Goal: Task Accomplishment & Management: Use online tool/utility

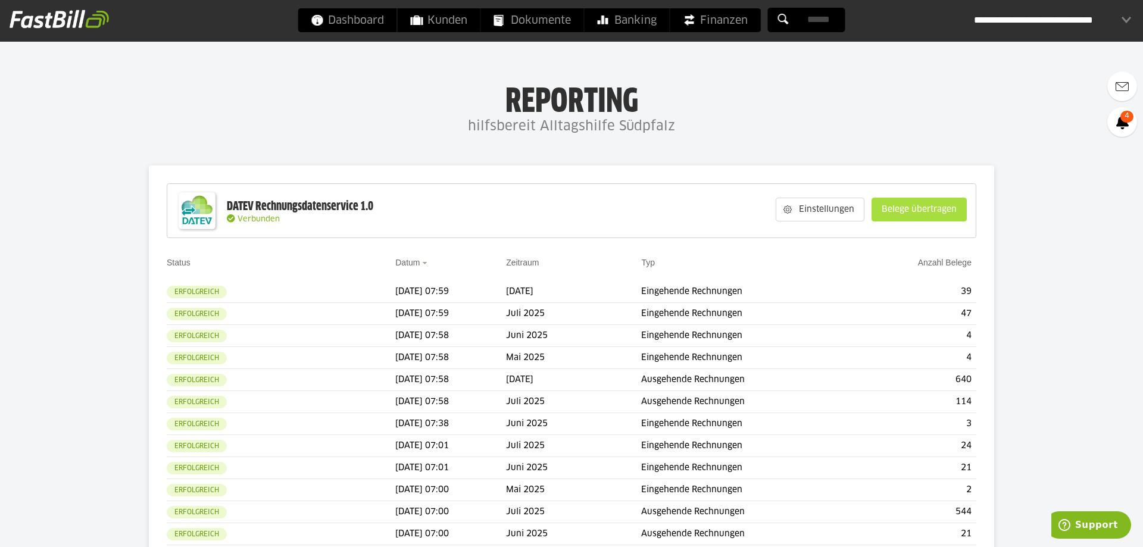
click at [935, 218] on slot "Belege übertragen" at bounding box center [919, 209] width 94 height 23
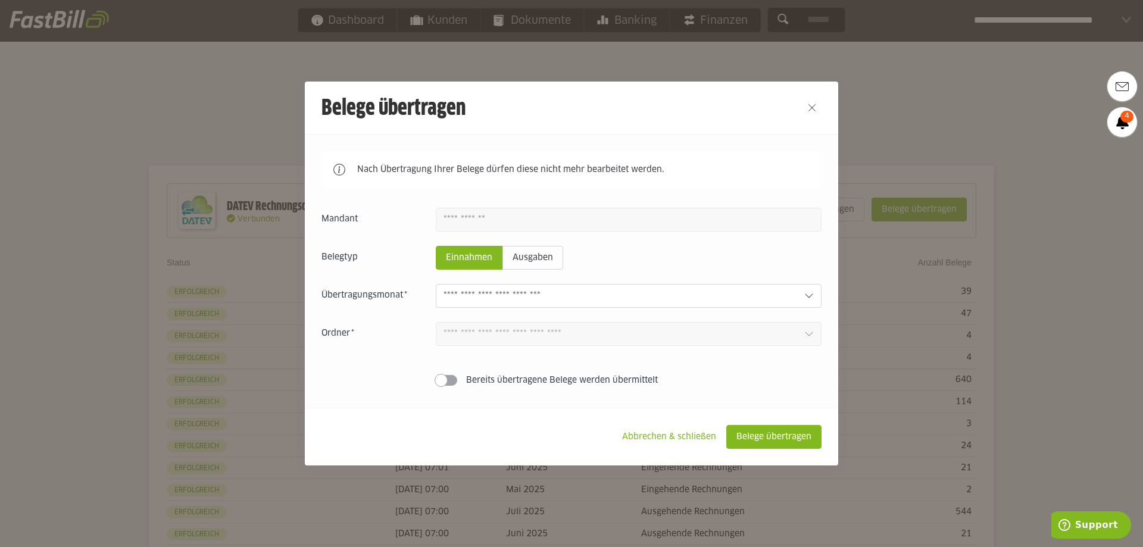
click at [523, 295] on input "text" at bounding box center [618, 295] width 351 height 13
click at [523, 291] on input "text" at bounding box center [618, 295] width 351 height 13
click at [530, 262] on slot "Ausgaben" at bounding box center [533, 257] width 60 height 23
click at [530, 296] on input "text" at bounding box center [618, 295] width 351 height 13
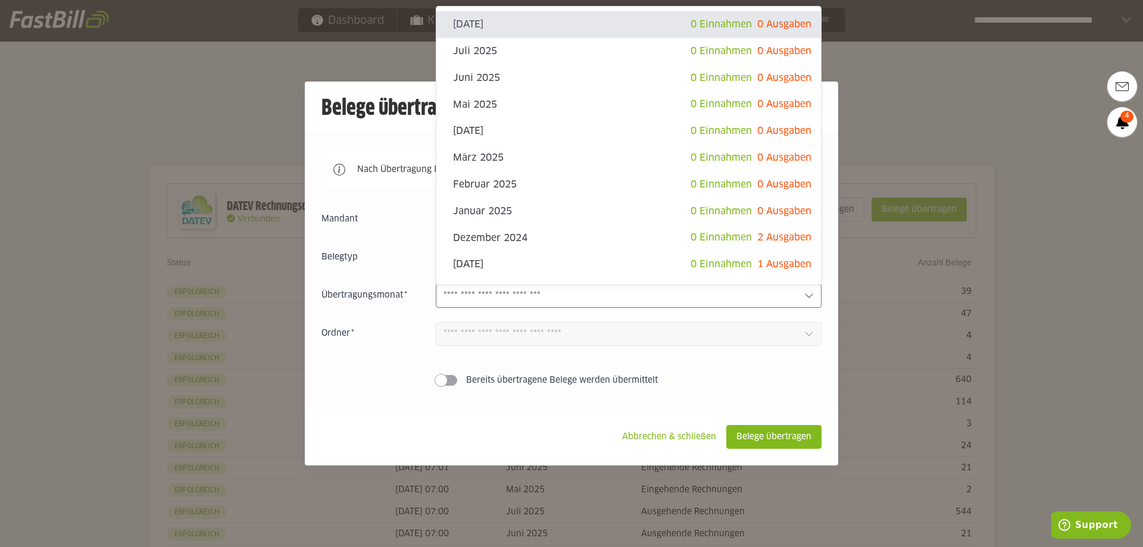
click at [530, 296] on input "text" at bounding box center [618, 295] width 351 height 13
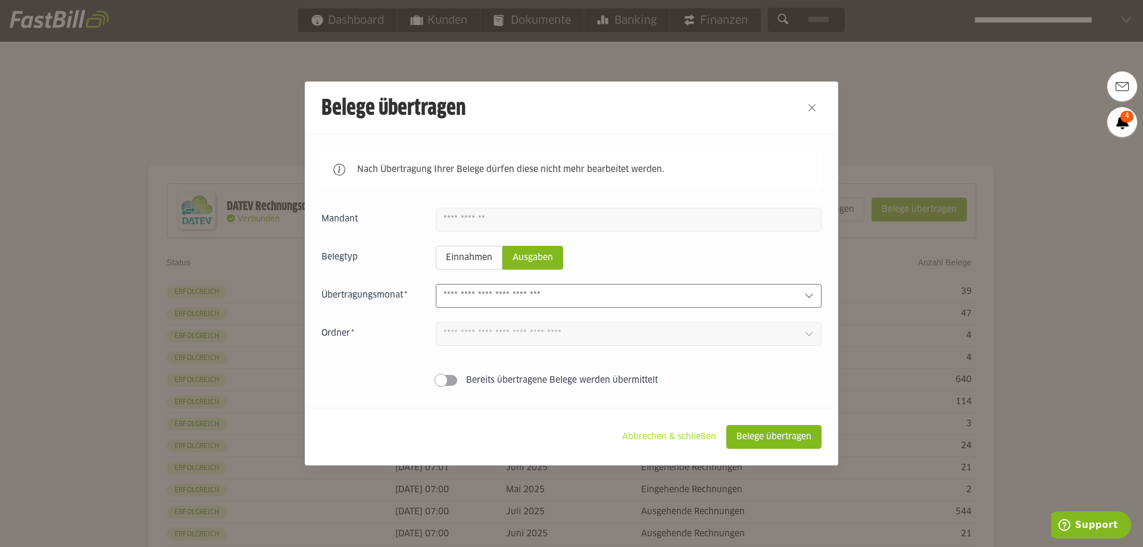
click at [677, 440] on slot "Abbrechen & schließen" at bounding box center [669, 437] width 113 height 23
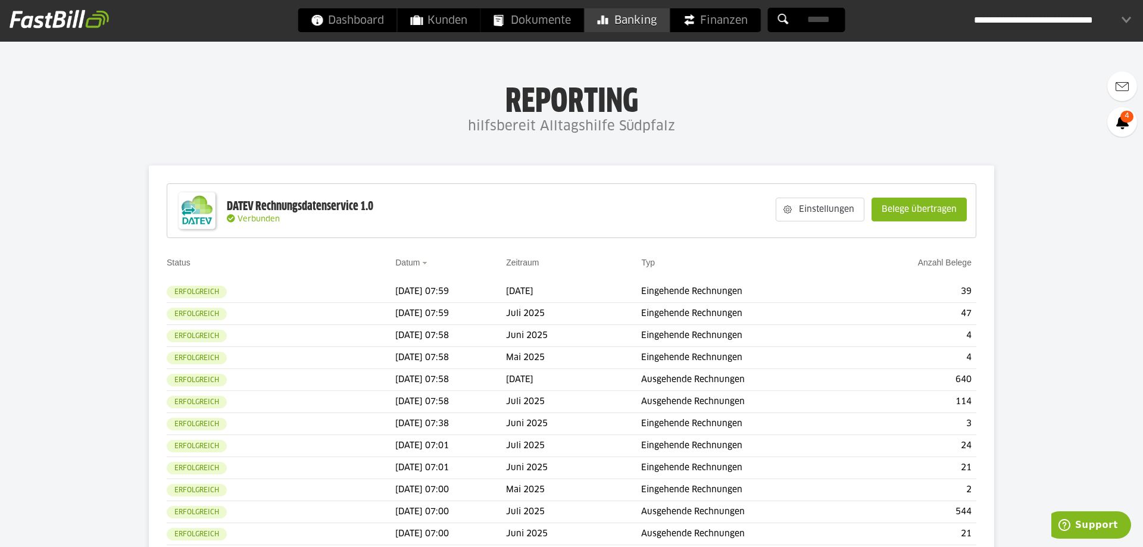
click at [627, 13] on span "Banking" at bounding box center [627, 20] width 59 height 24
